Goal: Navigation & Orientation: Find specific page/section

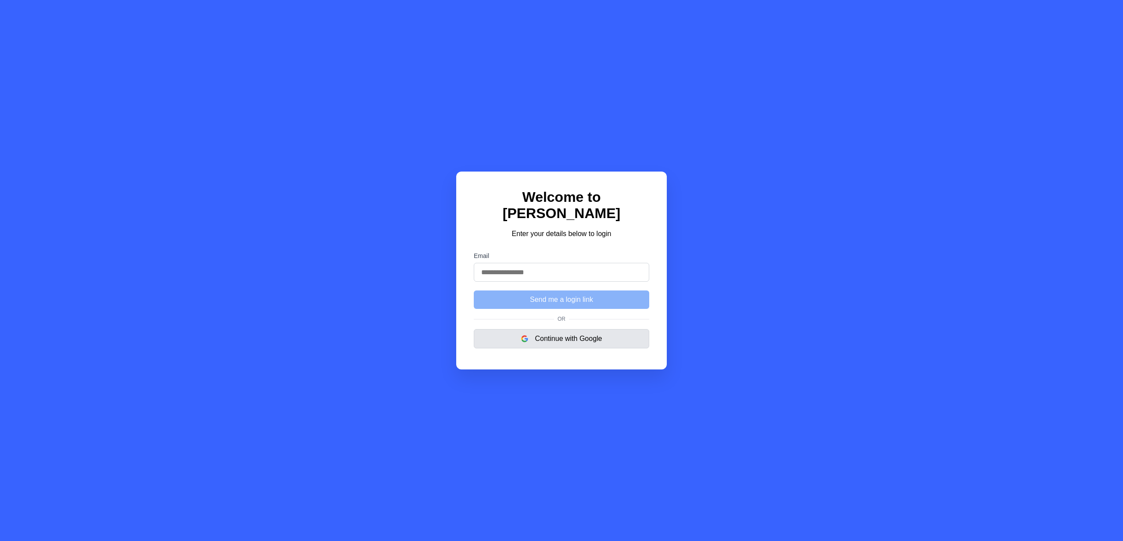
click at [573, 333] on button "Continue with Google" at bounding box center [561, 338] width 175 height 19
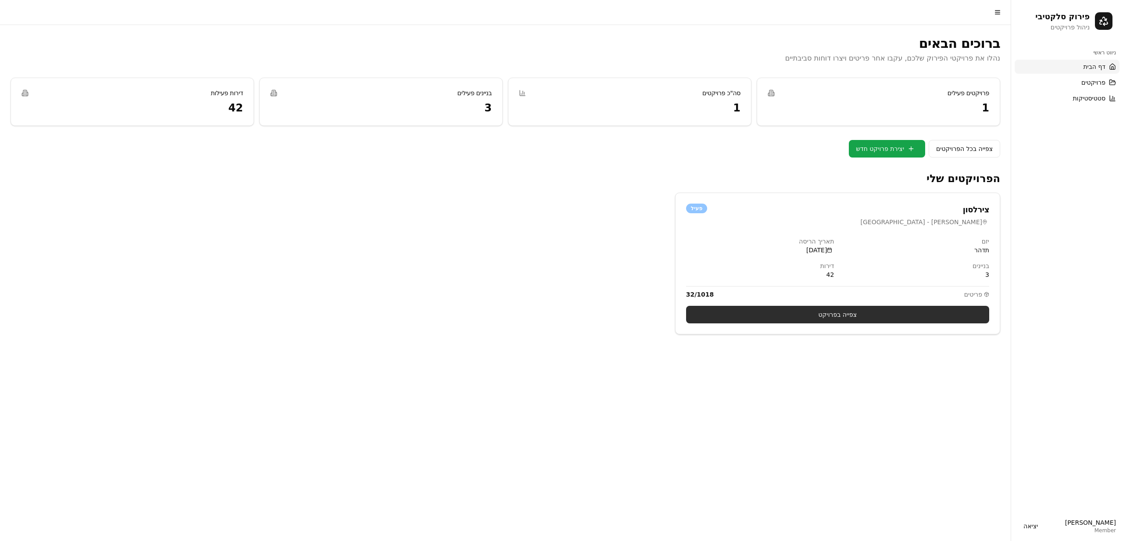
click at [859, 316] on link "צפייה בפרויקט" at bounding box center [837, 315] width 303 height 18
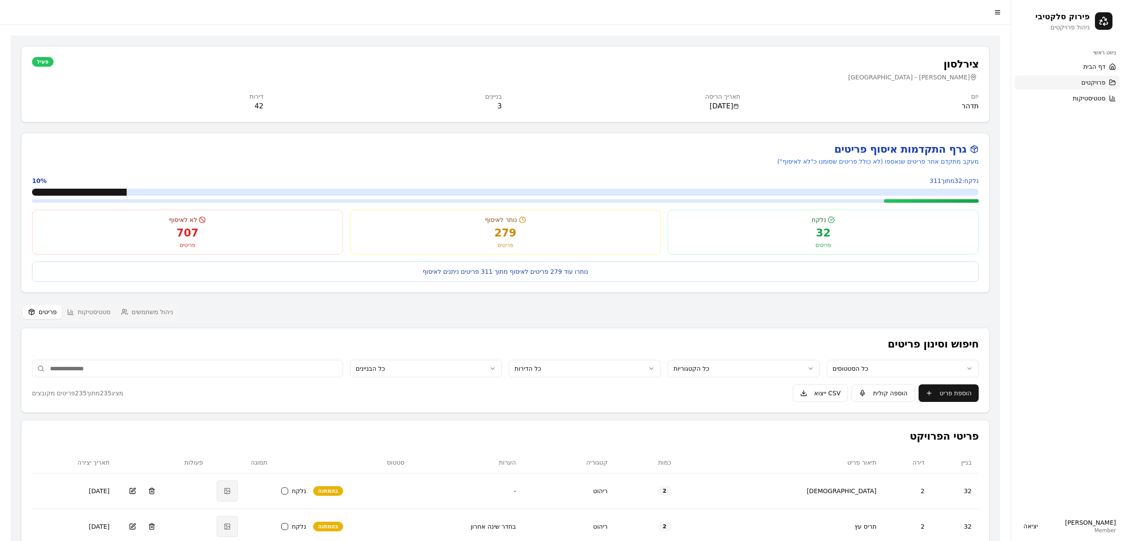
click at [1100, 85] on span "פרויקטים" at bounding box center [1093, 82] width 24 height 9
